Goal: Navigation & Orientation: Find specific page/section

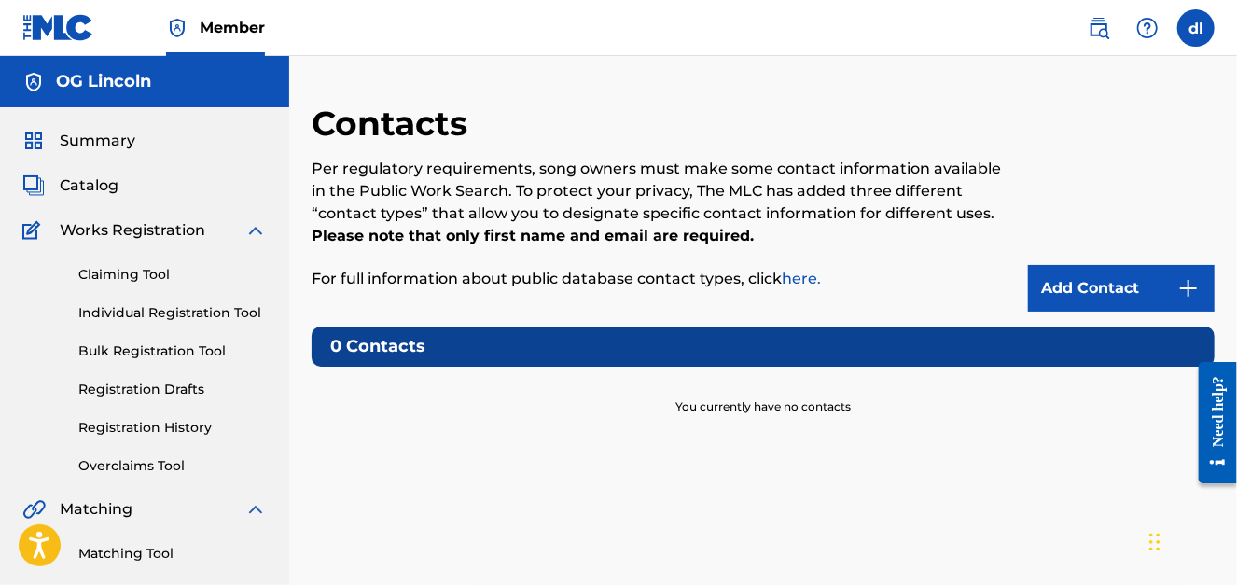
click at [80, 181] on span "Catalog" at bounding box center [89, 185] width 59 height 22
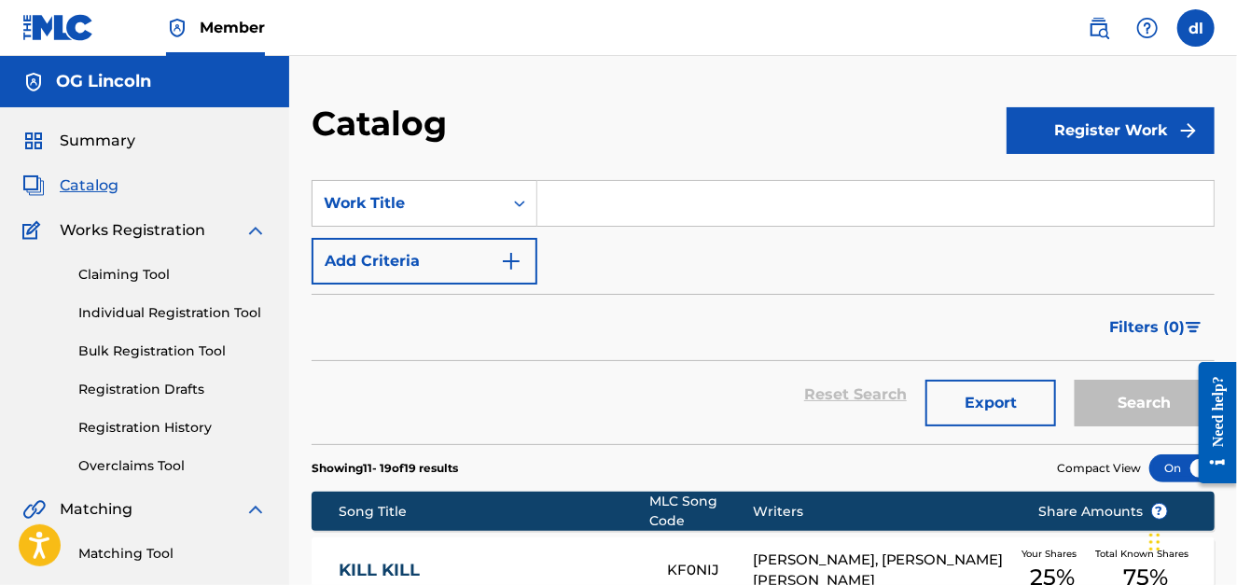
click at [76, 142] on span "Summary" at bounding box center [98, 141] width 76 height 22
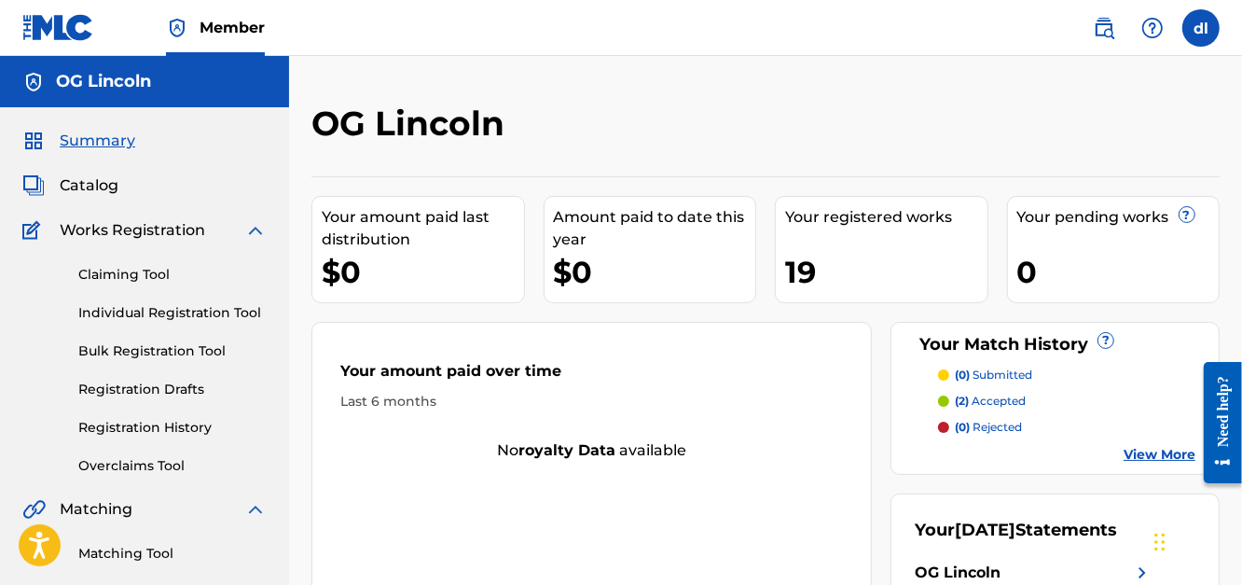
click at [129, 284] on div "Claiming Tool Individual Registration Tool Bulk Registration Tool Registration …" at bounding box center [144, 359] width 244 height 234
click at [64, 144] on span "Summary" at bounding box center [98, 141] width 76 height 22
click at [71, 188] on span "Catalog" at bounding box center [89, 185] width 59 height 22
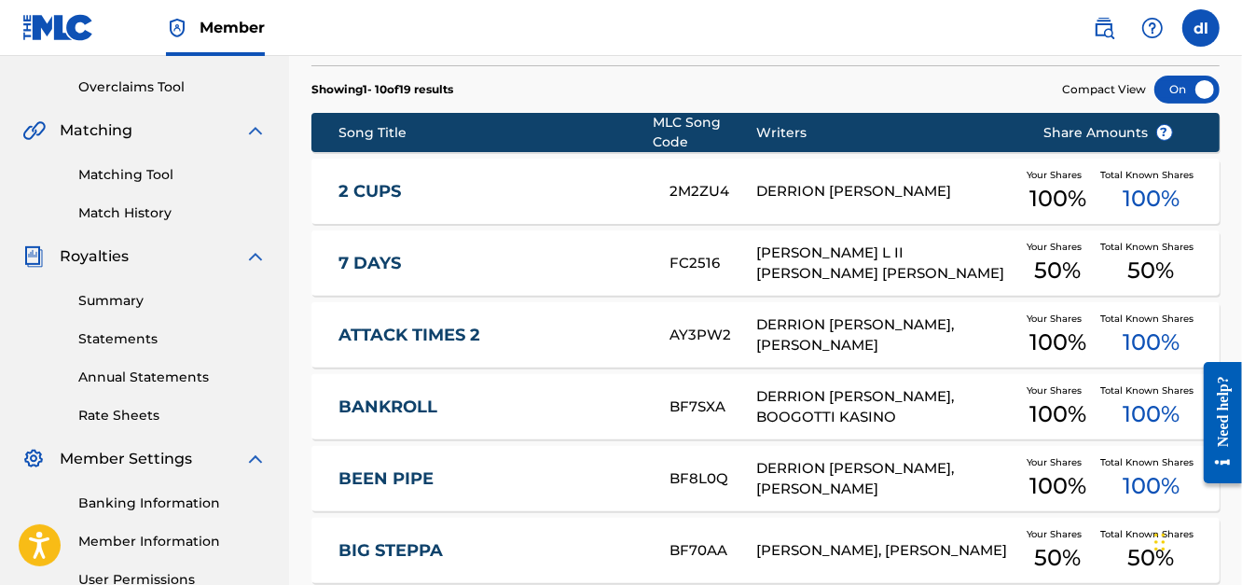
scroll to position [383, 0]
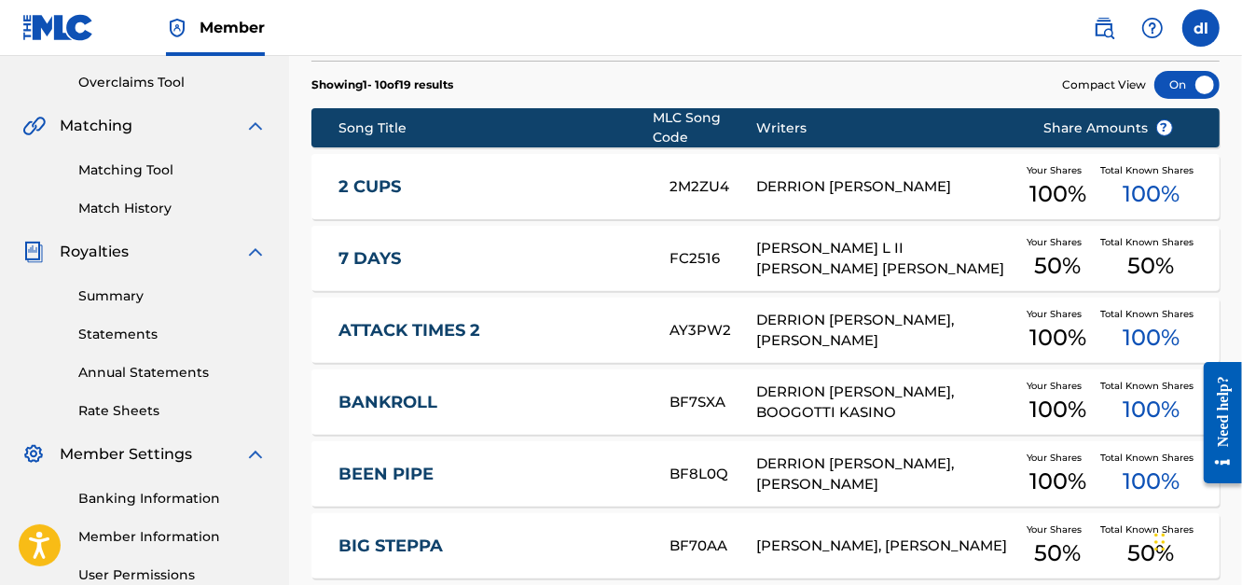
click at [110, 302] on link "Summary" at bounding box center [172, 296] width 188 height 20
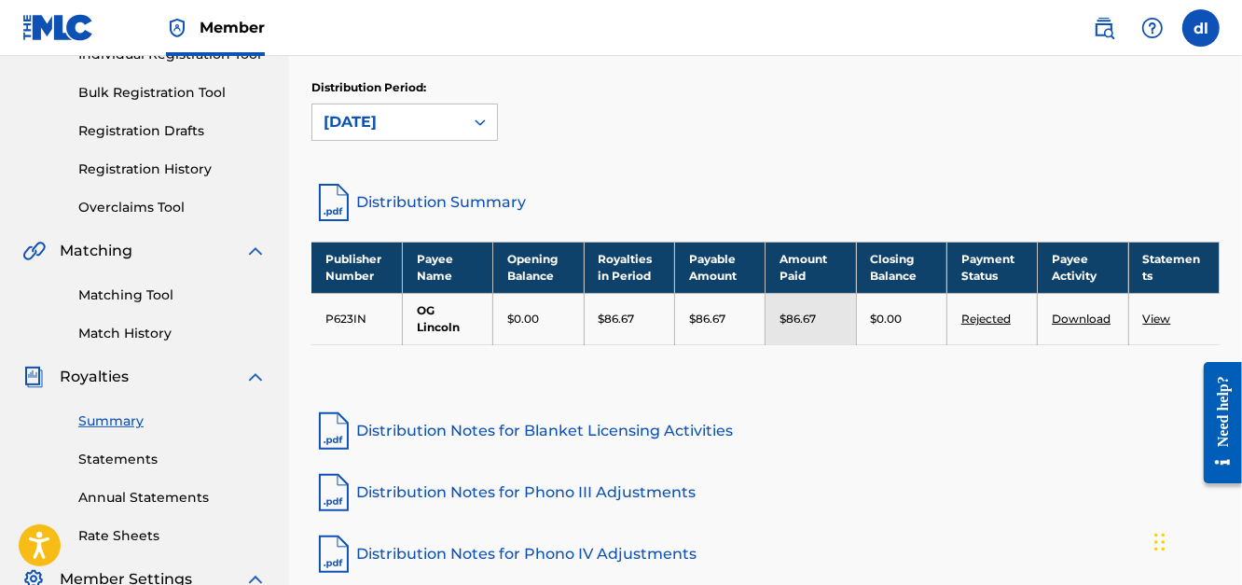
scroll to position [279, 0]
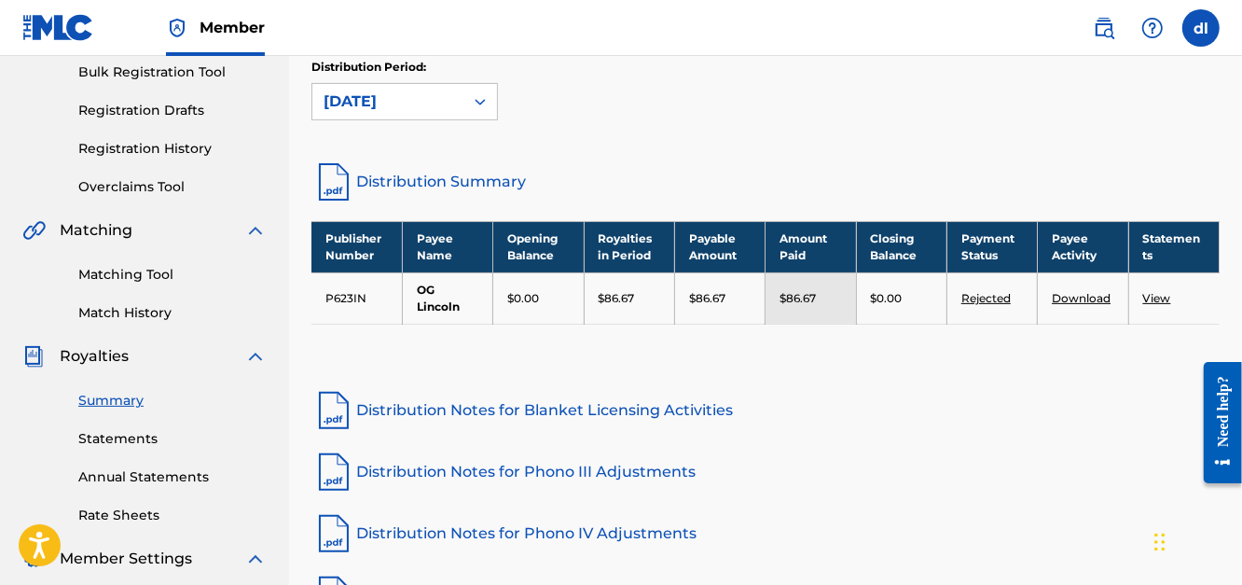
click at [425, 119] on div "Distribution Period: [DATE]" at bounding box center [765, 98] width 908 height 78
click at [401, 106] on div "[DATE]" at bounding box center [388, 101] width 129 height 22
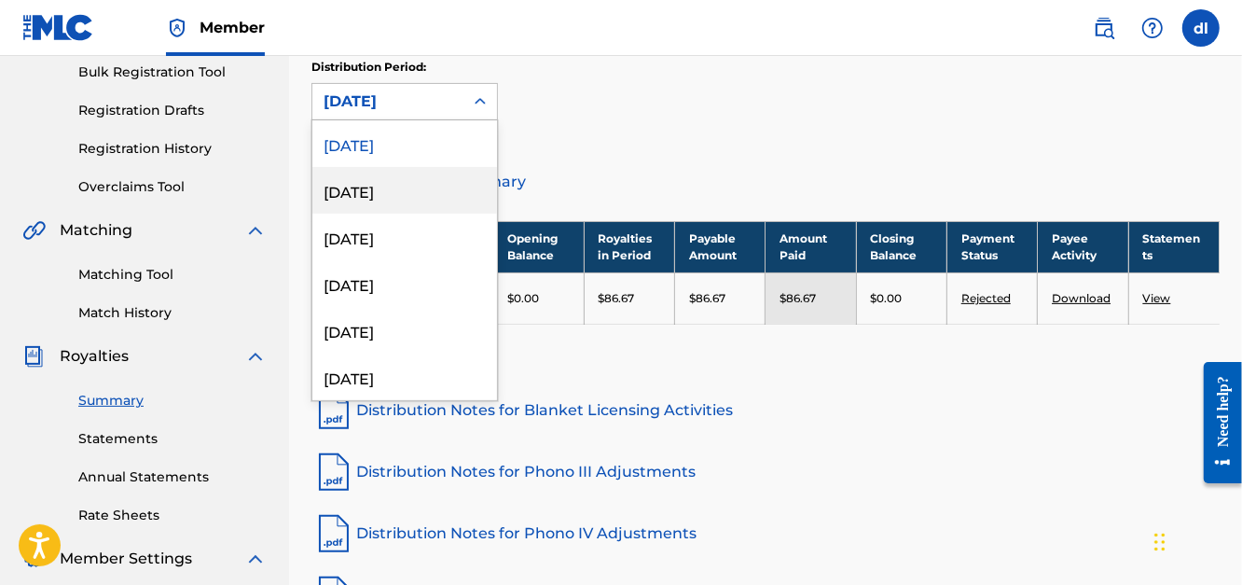
click at [388, 196] on div "[DATE]" at bounding box center [404, 190] width 185 height 47
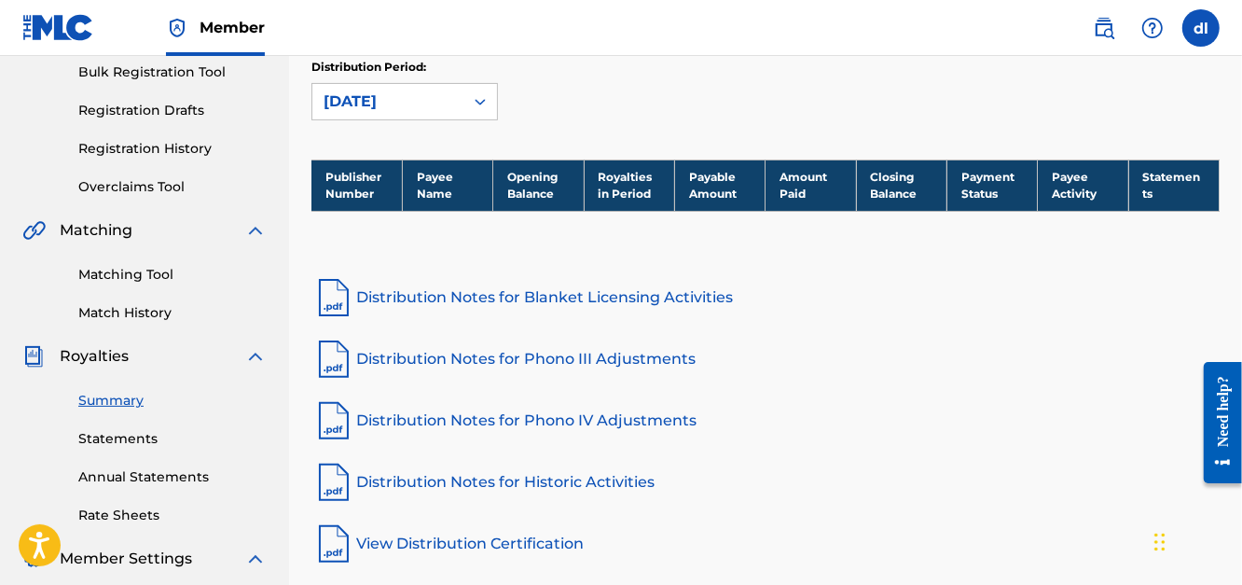
click at [365, 104] on div "[DATE]" at bounding box center [388, 101] width 129 height 22
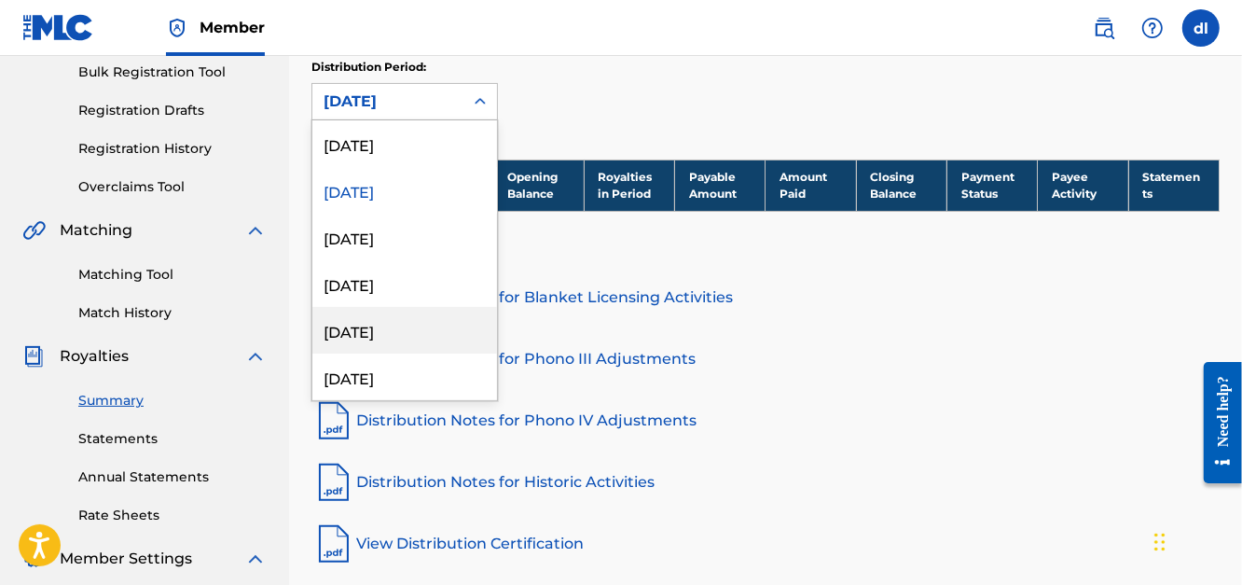
click at [366, 307] on div "[DATE]" at bounding box center [404, 330] width 185 height 47
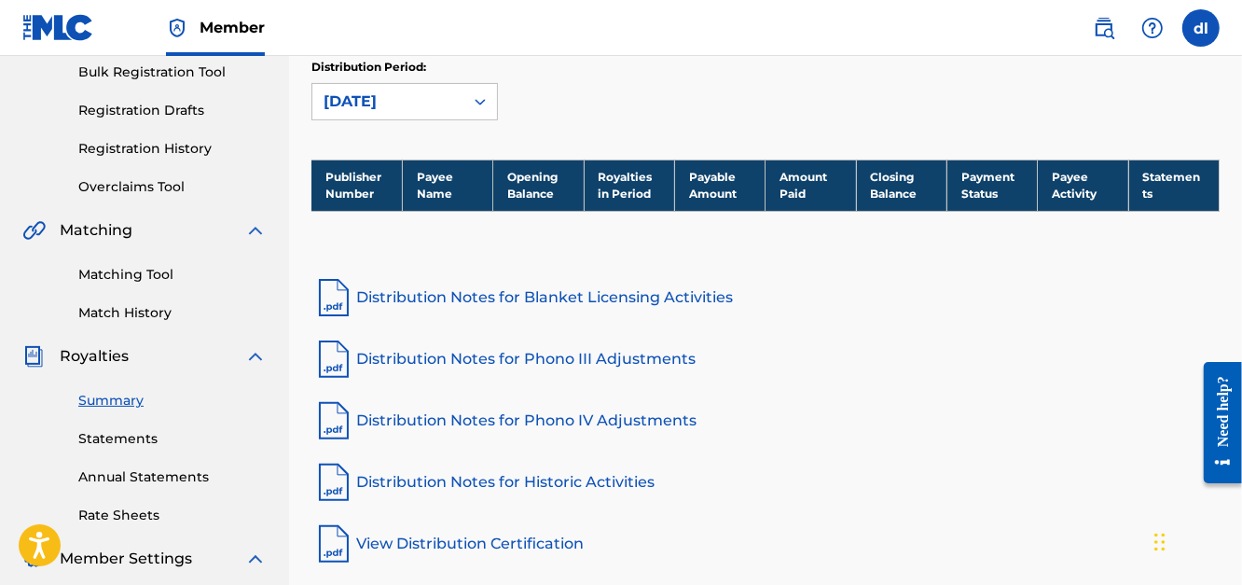
click at [374, 104] on div "[DATE]" at bounding box center [388, 101] width 129 height 22
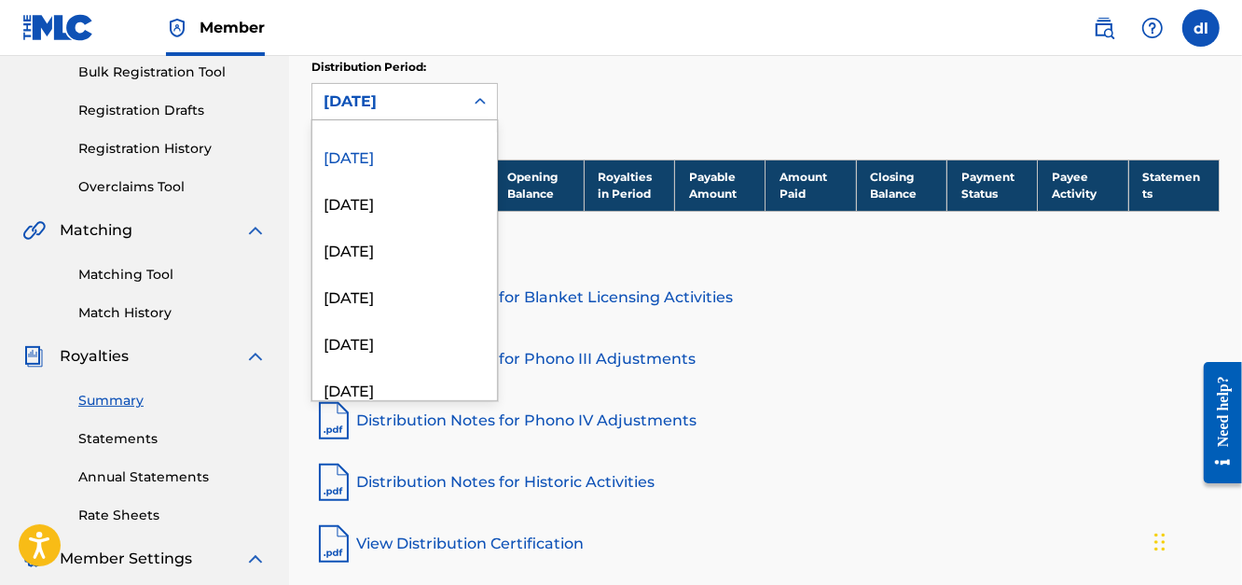
scroll to position [560, 0]
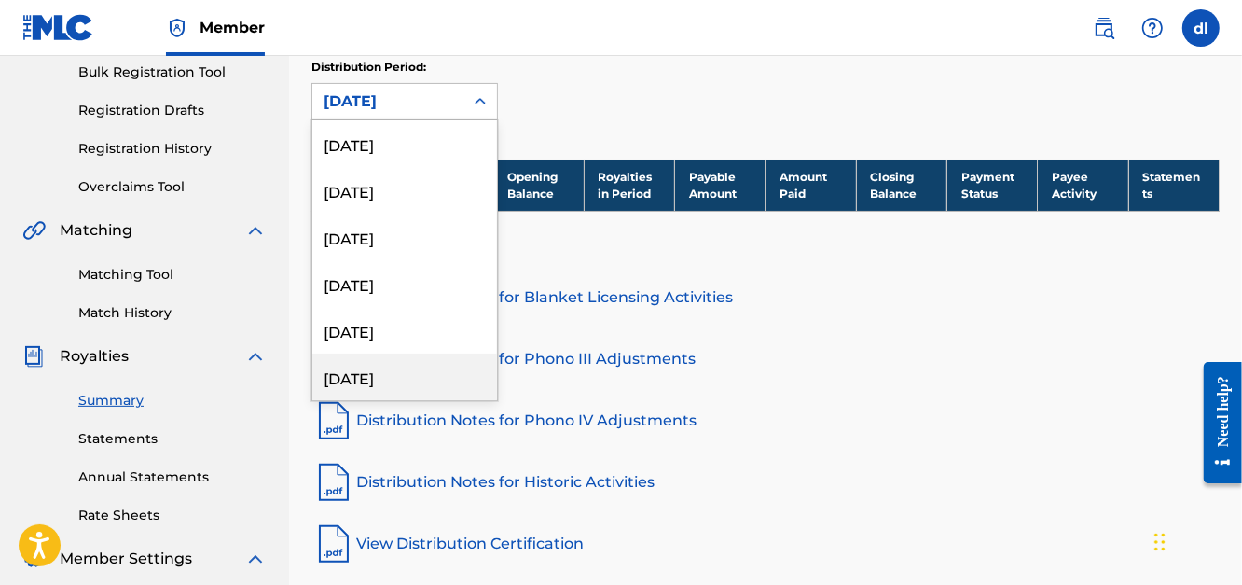
click at [365, 380] on div "[DATE]" at bounding box center [404, 376] width 185 height 47
